Goal: Information Seeking & Learning: Check status

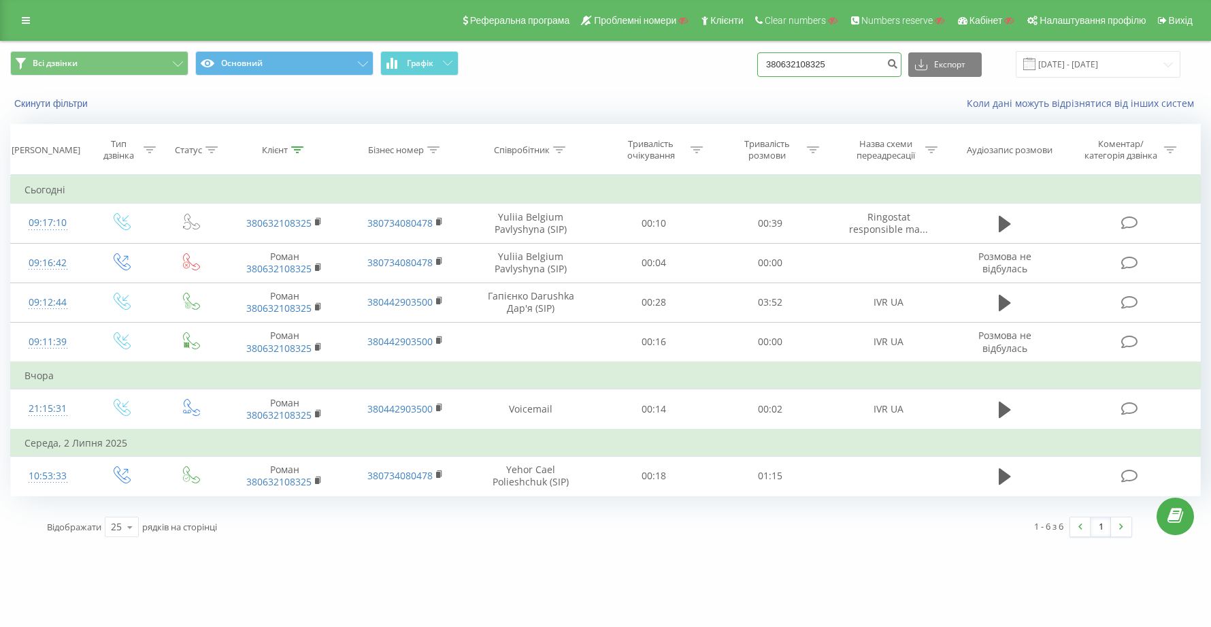
click at [871, 63] on input "380632108325" at bounding box center [829, 64] width 144 height 24
type input "3"
paste input "380507129457"
type input "380507129457"
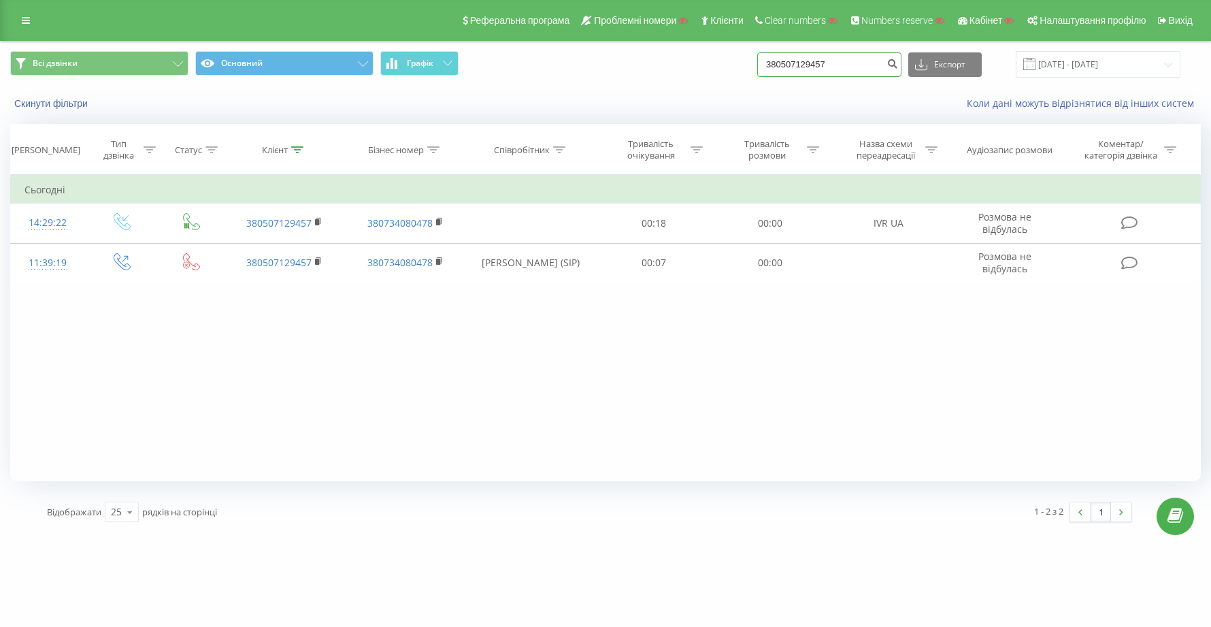
click at [880, 65] on input "380507129457" at bounding box center [829, 64] width 144 height 24
type input "3"
paste input "380687723727"
type input "380687723727"
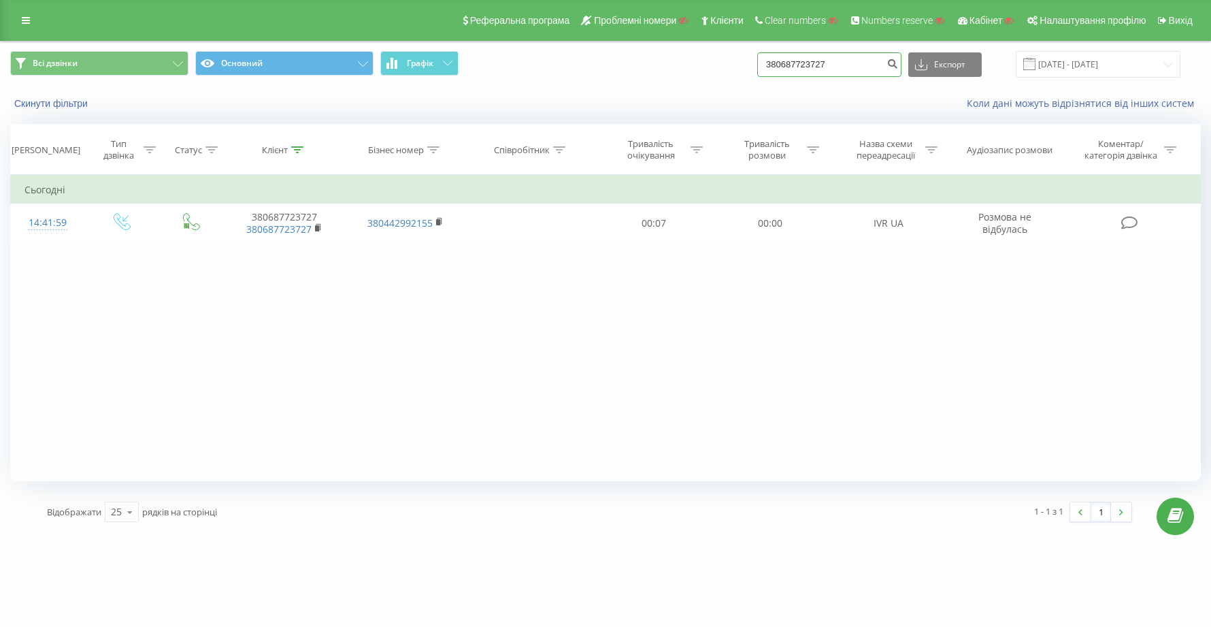
click at [870, 61] on input "380687723727" at bounding box center [829, 64] width 144 height 24
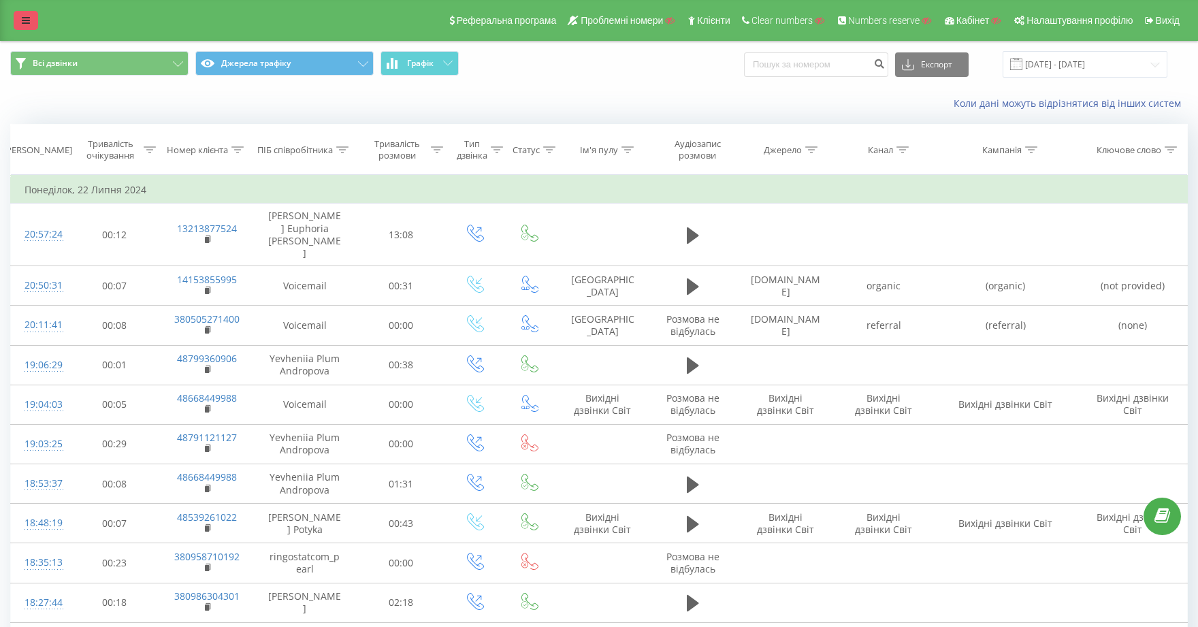
click at [33, 21] on link at bounding box center [26, 20] width 24 height 19
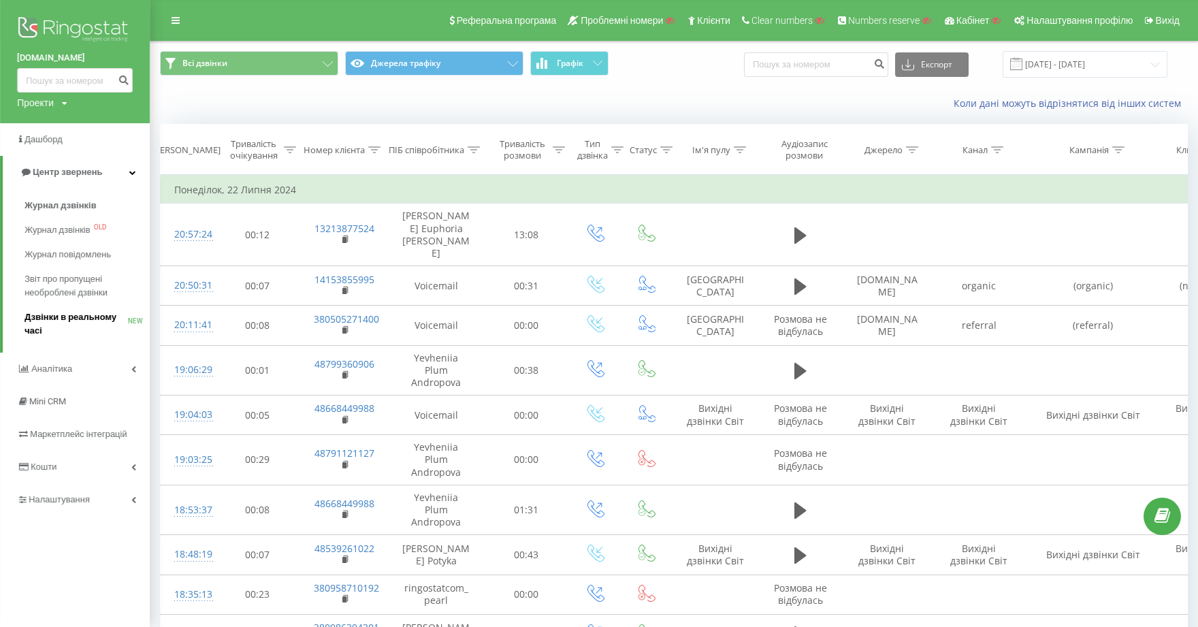
click at [82, 321] on span "Дзвінки в реальному часі" at bounding box center [75, 323] width 103 height 27
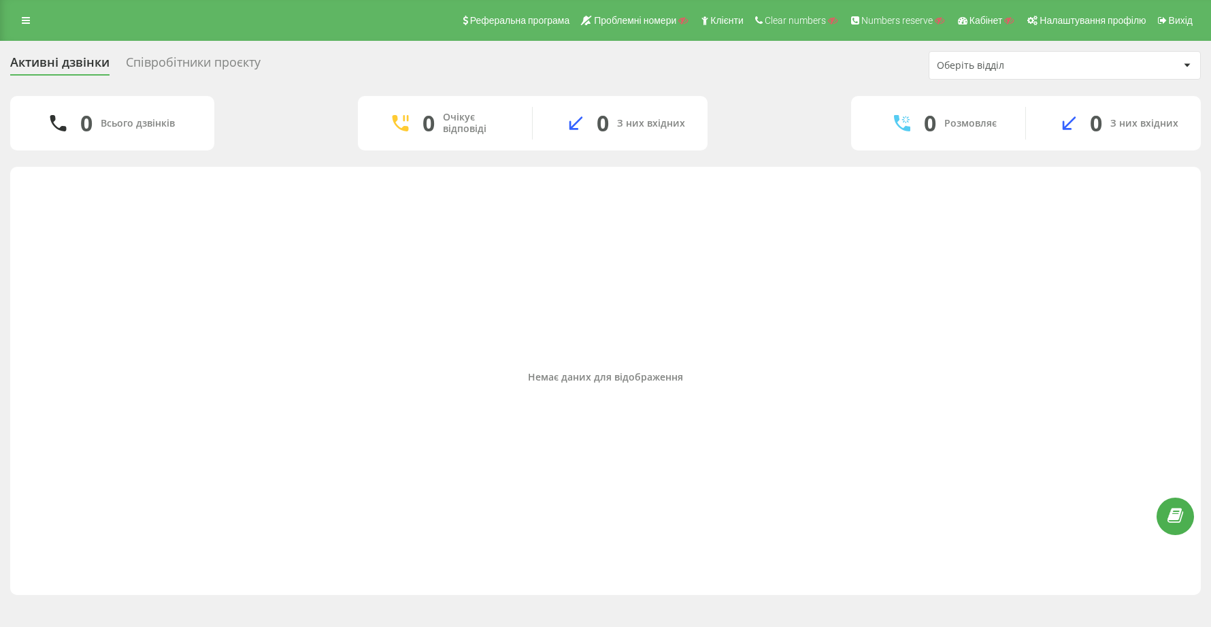
click at [205, 59] on div "Співробітники проєкту" at bounding box center [193, 65] width 135 height 21
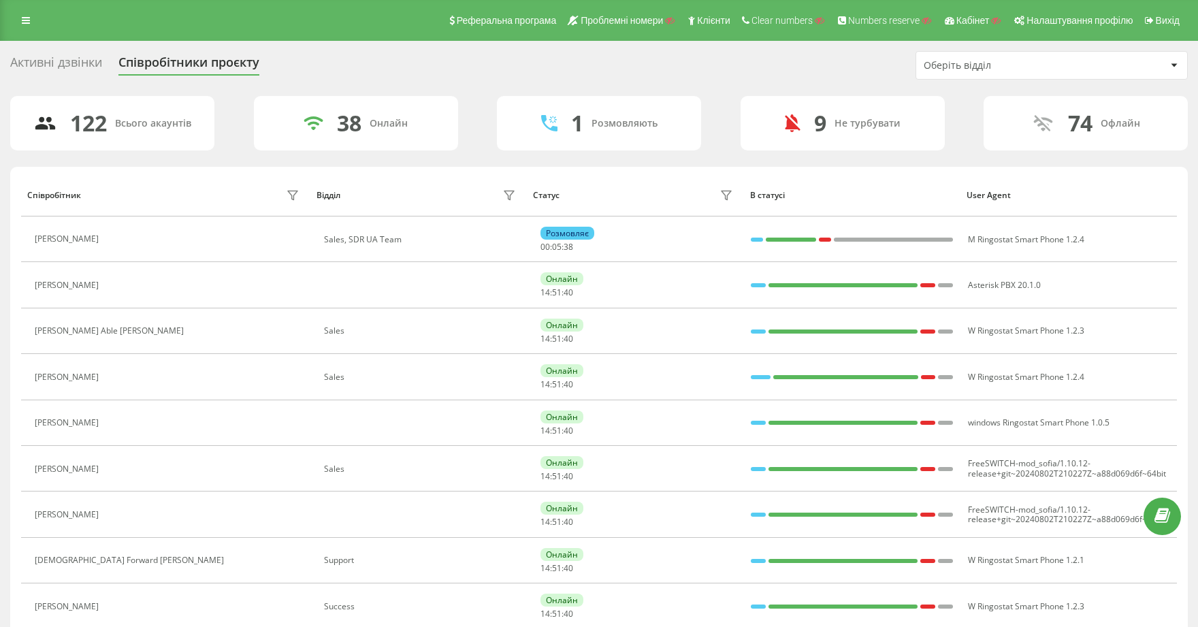
click at [59, 56] on div "Активні дзвінки" at bounding box center [56, 65] width 92 height 21
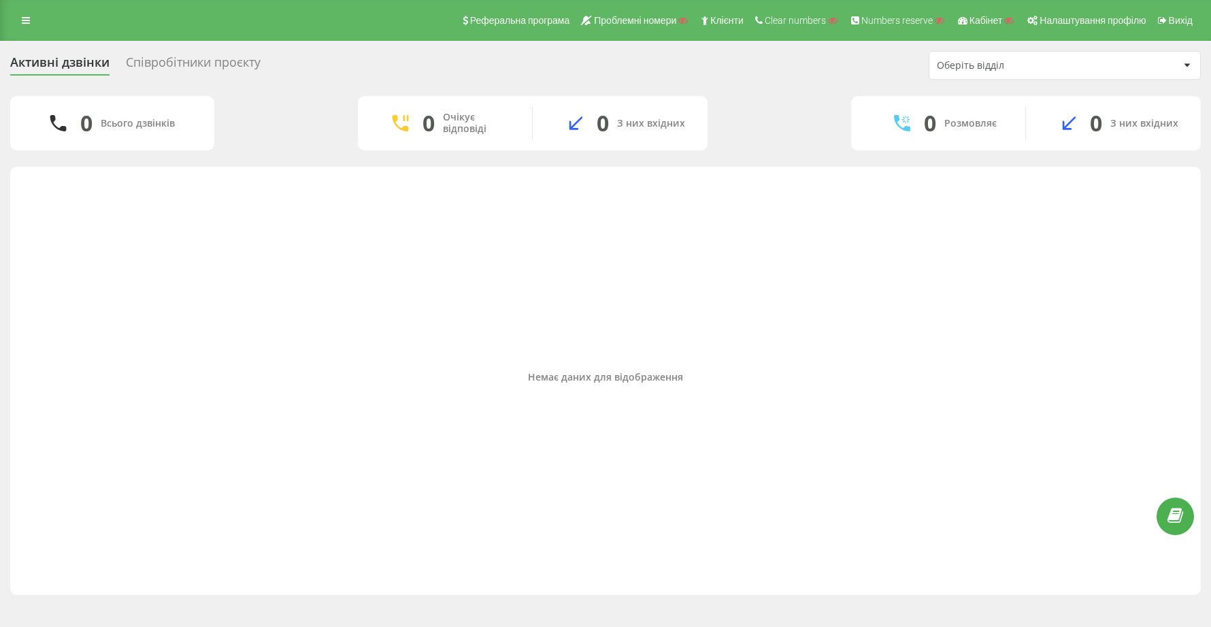
click at [172, 65] on div "Співробітники проєкту" at bounding box center [193, 65] width 135 height 21
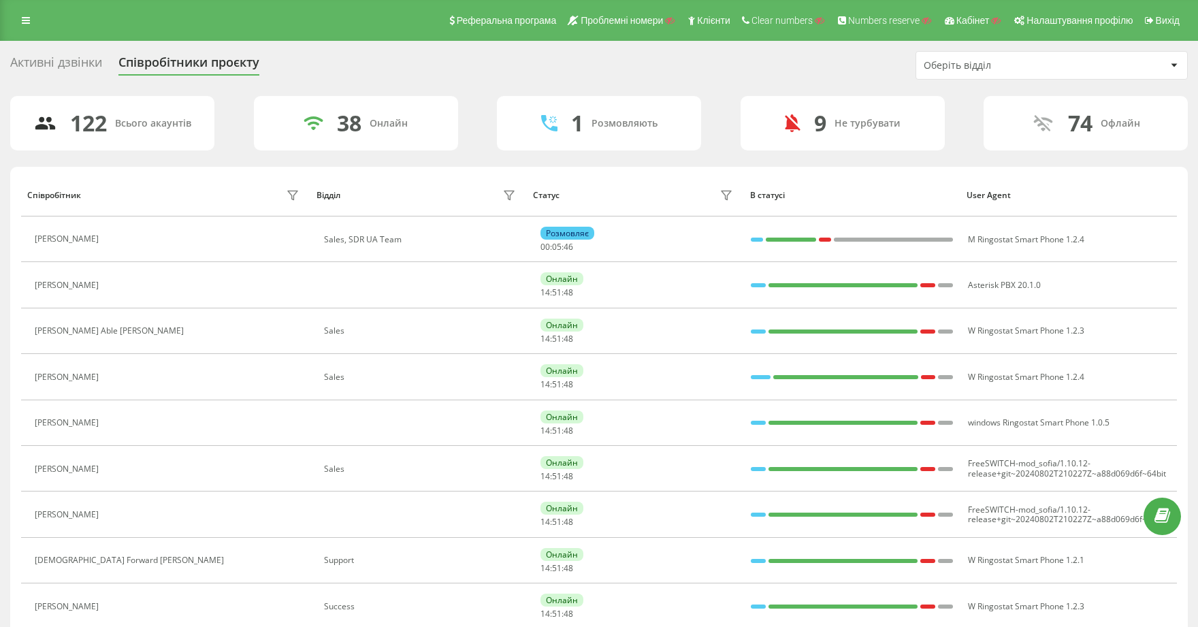
click at [79, 61] on div "Активні дзвінки" at bounding box center [56, 65] width 92 height 21
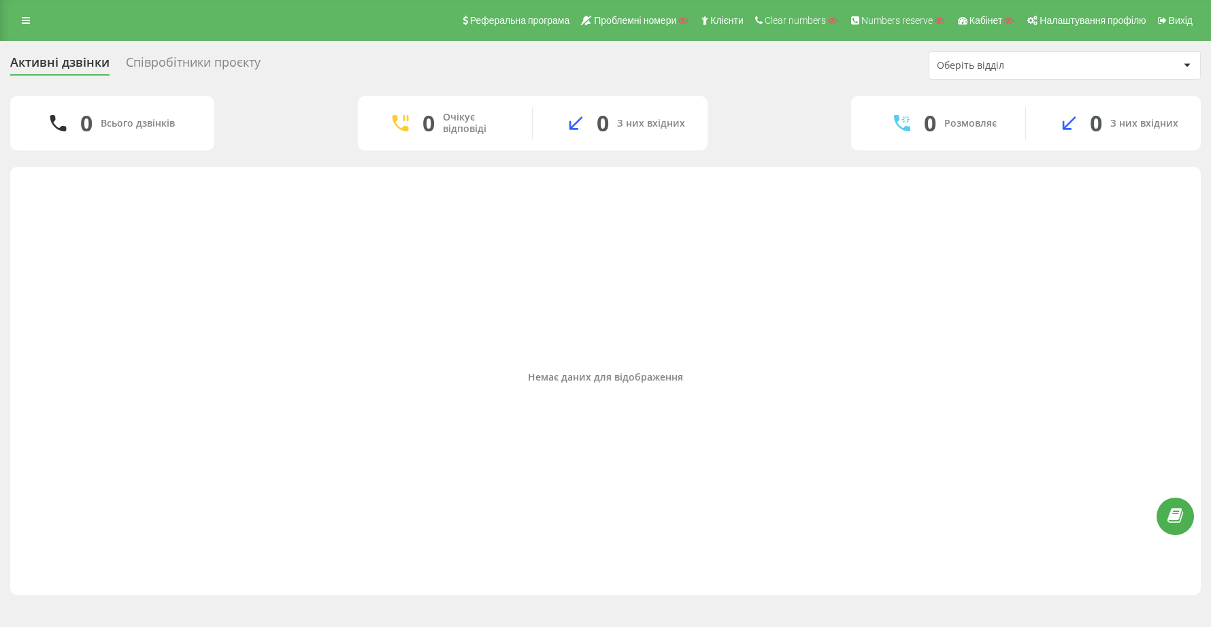
click at [235, 64] on div "Співробітники проєкту" at bounding box center [193, 65] width 135 height 21
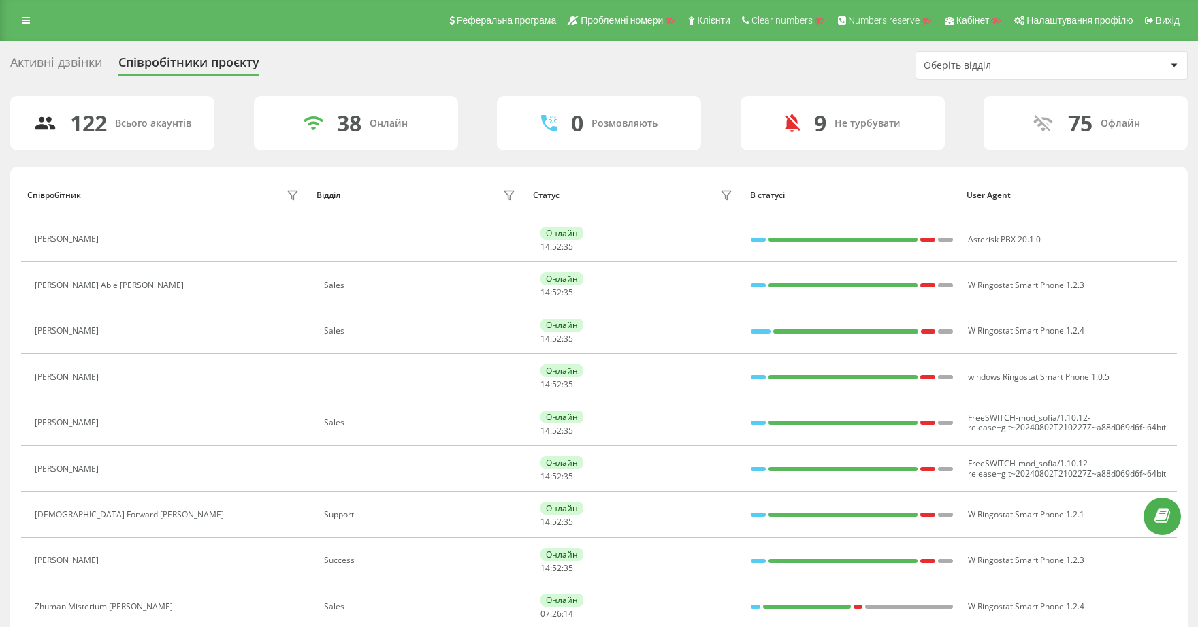
click at [80, 58] on div "Активні дзвінки" at bounding box center [56, 65] width 92 height 21
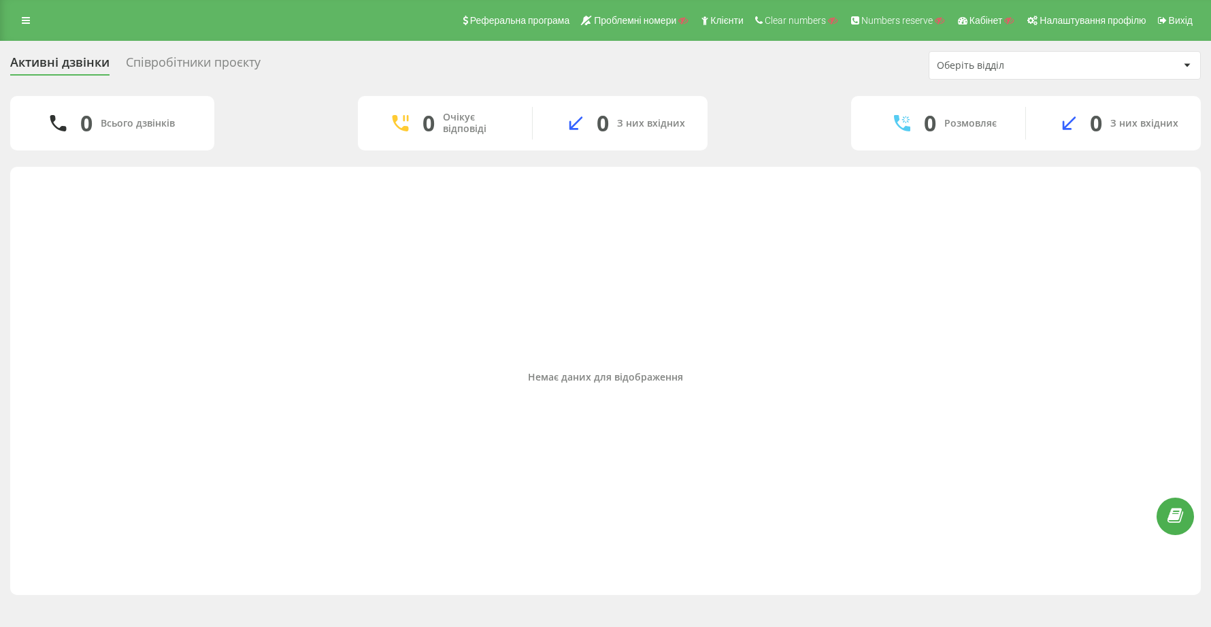
click at [187, 55] on div "Співробітники проєкту" at bounding box center [193, 65] width 135 height 21
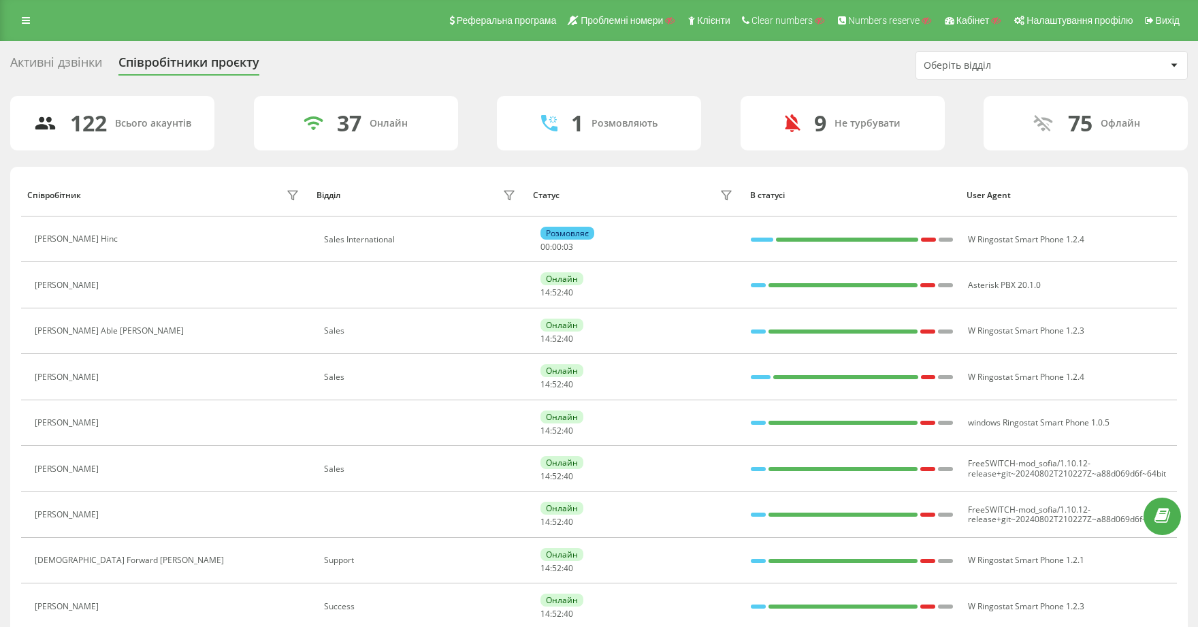
click at [95, 63] on div "Активні дзвінки" at bounding box center [56, 65] width 92 height 21
